Goal: Check status: Check status

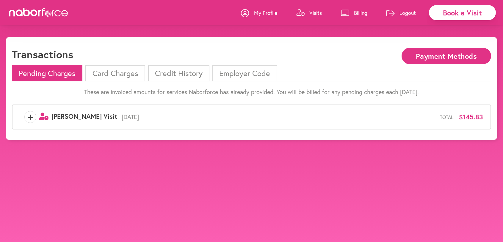
click at [65, 115] on span "[PERSON_NAME] Visit" at bounding box center [84, 116] width 66 height 9
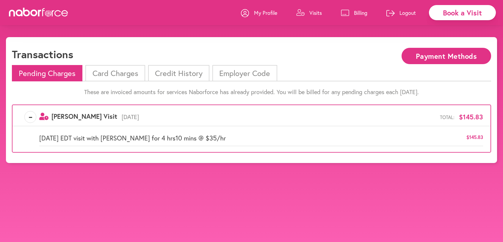
click at [53, 74] on li "Pending Charges" at bounding box center [47, 73] width 70 height 16
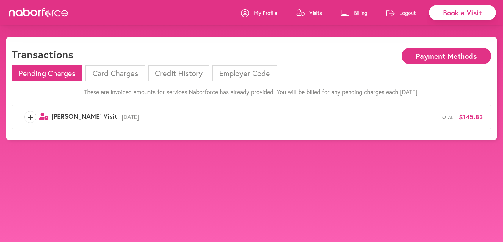
click at [62, 115] on span "[PERSON_NAME] Visit" at bounding box center [84, 116] width 66 height 9
